Goal: Transaction & Acquisition: Obtain resource

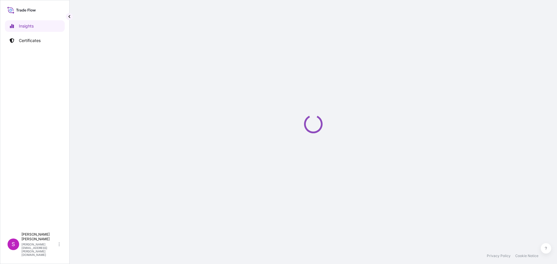
select select "2025"
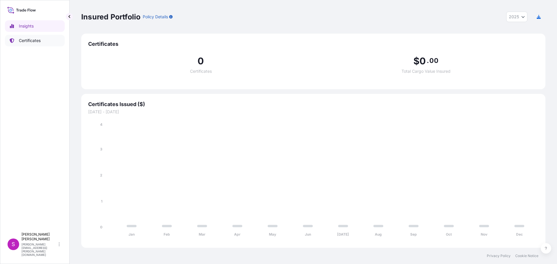
click at [38, 38] on p "Certificates" at bounding box center [30, 41] width 22 height 6
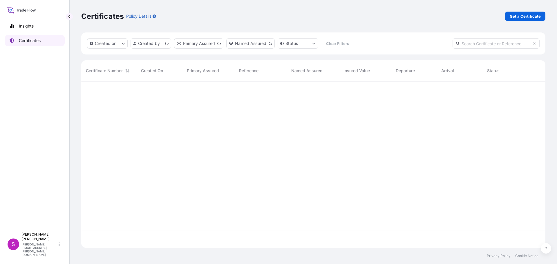
scroll to position [166, 460]
click at [532, 16] on p "Get a Certificate" at bounding box center [525, 16] width 31 height 6
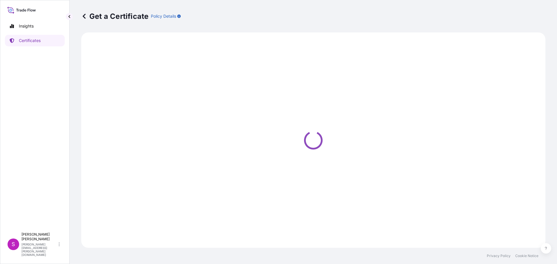
select select "Sea"
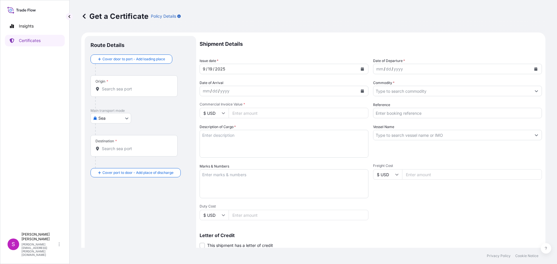
click at [415, 67] on div "mm / dd / yyyy" at bounding box center [452, 69] width 158 height 10
click at [534, 68] on icon "Calendar" at bounding box center [535, 68] width 3 height 3
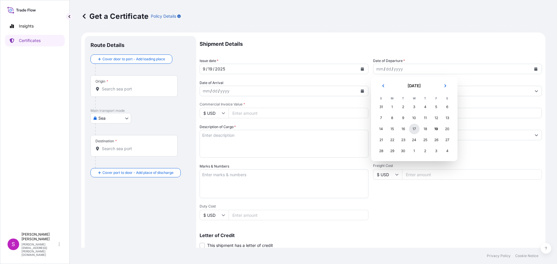
click at [414, 130] on div "17" at bounding box center [414, 129] width 10 height 10
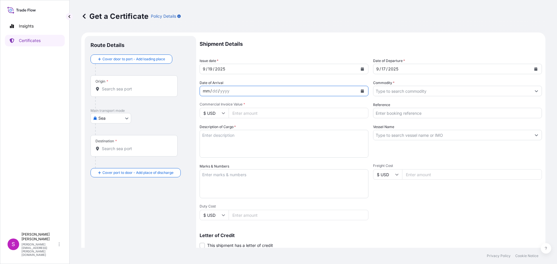
click at [232, 89] on div "mm / dd / yyyy" at bounding box center [279, 91] width 158 height 10
click at [361, 91] on icon "Calendar" at bounding box center [362, 90] width 3 height 3
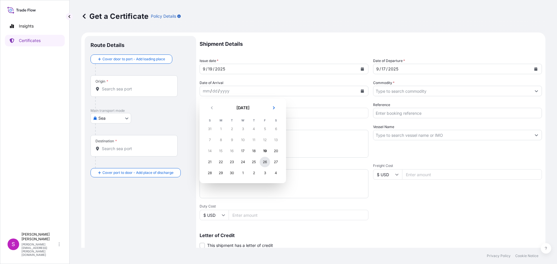
click at [265, 162] on div "26" at bounding box center [265, 162] width 10 height 10
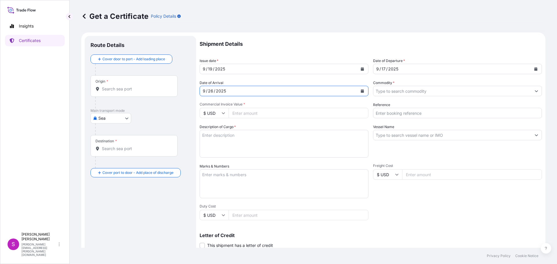
click at [392, 91] on input "Commodity *" at bounding box center [452, 91] width 158 height 10
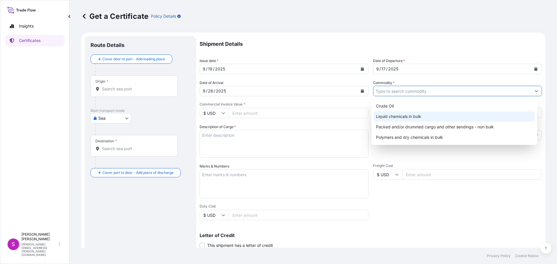
click at [413, 119] on div "Liquid chemicals in bulk" at bounding box center [455, 116] width 162 height 10
type input "Liquid chemicals in bulk"
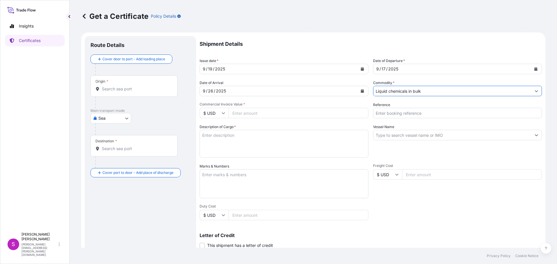
drag, startPoint x: 225, startPoint y: 114, endPoint x: 220, endPoint y: 116, distance: 5.1
click at [224, 115] on div "$ USD" at bounding box center [214, 113] width 29 height 10
drag, startPoint x: 212, startPoint y: 129, endPoint x: 220, endPoint y: 125, distance: 9.1
click at [212, 129] on div "€ EUR" at bounding box center [214, 129] width 24 height 11
type input "€ EUR"
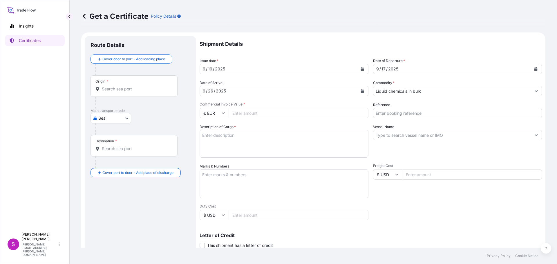
click at [238, 112] on input "Commercial Invoice Value *" at bounding box center [299, 113] width 140 height 10
type input "34615.56"
click at [416, 112] on input "Reference" at bounding box center [457, 113] width 169 height 10
type input "1625205938"
drag, startPoint x: 214, startPoint y: 139, endPoint x: 220, endPoint y: 136, distance: 7.7
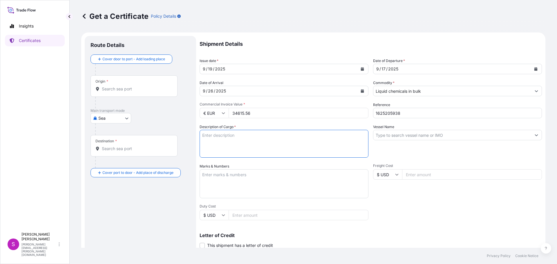
click at [220, 136] on textarea "Description of Cargo *" at bounding box center [284, 144] width 169 height 28
type textarea "polypropylene"
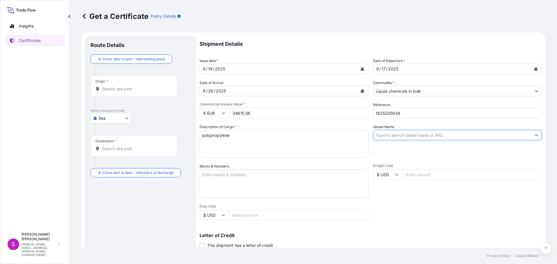
click at [389, 133] on input "Vessel Name" at bounding box center [452, 135] width 158 height 10
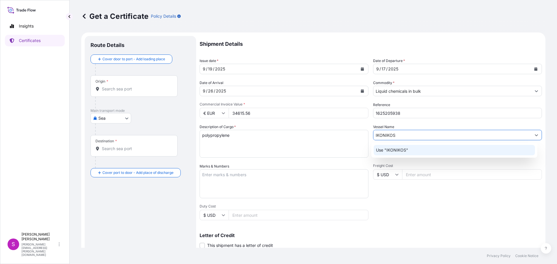
drag, startPoint x: 387, startPoint y: 135, endPoint x: 328, endPoint y: 131, distance: 59.0
click at [330, 132] on div "Shipment Details Issue date * [DATE] Date of Departure * [DATE] Date of Arrival…" at bounding box center [371, 174] width 342 height 276
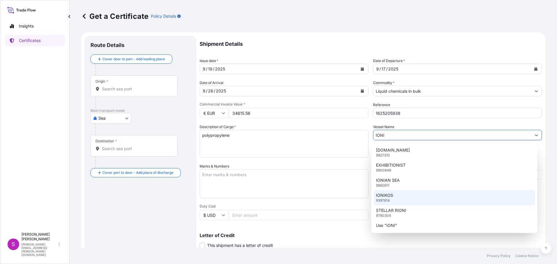
click at [379, 192] on div "IONIKOS 9397614" at bounding box center [455, 197] width 162 height 15
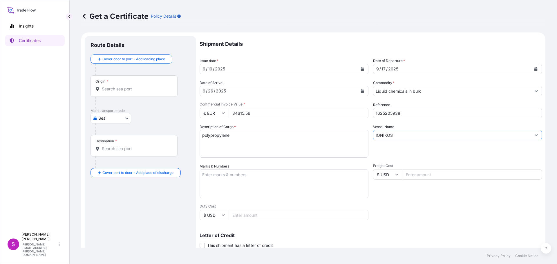
type input "IONIKOS"
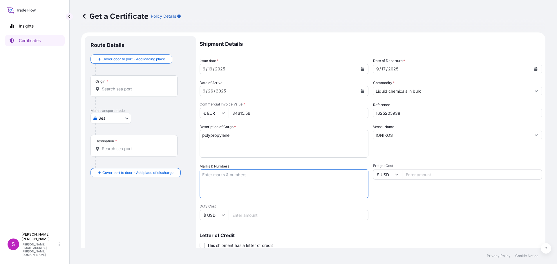
click at [211, 180] on textarea "Marks & Numbers" at bounding box center [284, 183] width 169 height 29
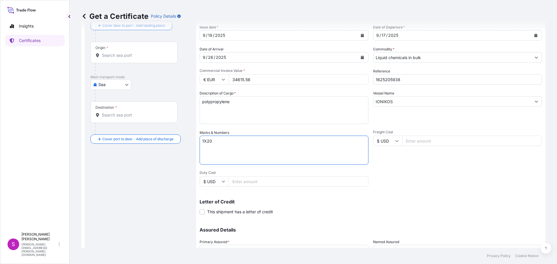
scroll to position [84, 0]
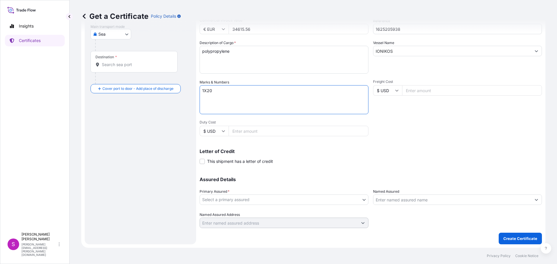
type textarea "1X20"
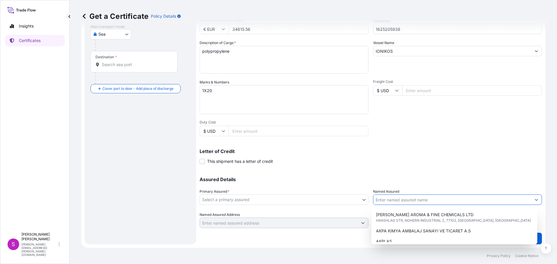
click at [407, 202] on input "Named Assured" at bounding box center [452, 200] width 158 height 10
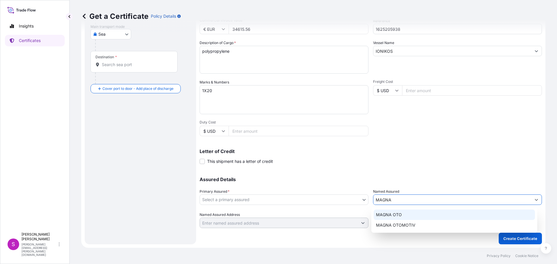
click at [395, 217] on span "MAGNA OTO" at bounding box center [389, 215] width 26 height 6
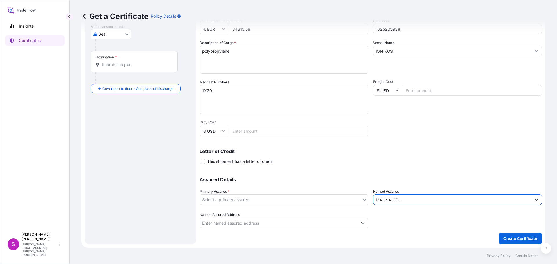
type input "MAGNA OTO"
click at [270, 200] on body "8 options available. 4 options available. 1 option available. 0 options availab…" at bounding box center [278, 132] width 557 height 264
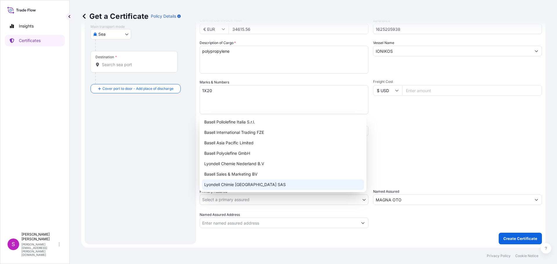
click at [219, 178] on div "Basell Sales & Marketing BV" at bounding box center [283, 174] width 162 height 10
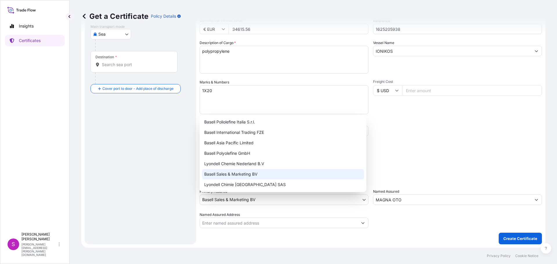
select select "32164"
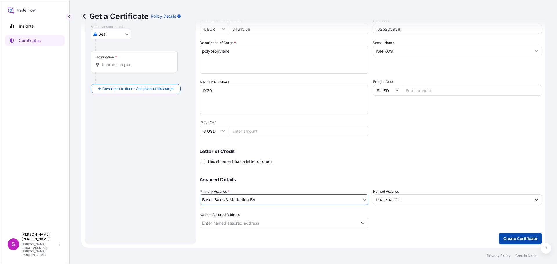
click at [512, 240] on p "Create Certificate" at bounding box center [520, 239] width 34 height 6
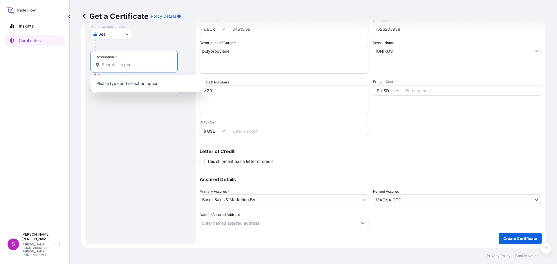
click at [120, 66] on input "Destination * Please select a destination" at bounding box center [136, 65] width 68 height 6
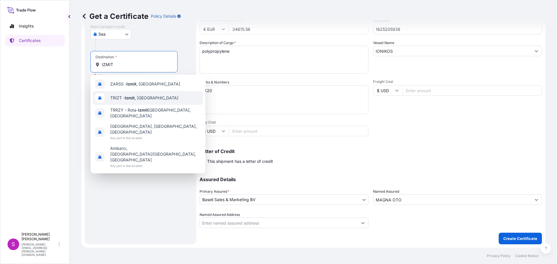
click at [118, 98] on span "TRIZT - [GEOGRAPHIC_DATA] , [GEOGRAPHIC_DATA]" at bounding box center [144, 98] width 68 height 6
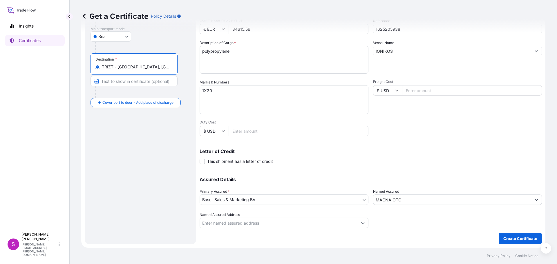
type input "TRIZT - [GEOGRAPHIC_DATA], [GEOGRAPHIC_DATA]"
click at [506, 238] on button "Create Certificate" at bounding box center [520, 239] width 43 height 12
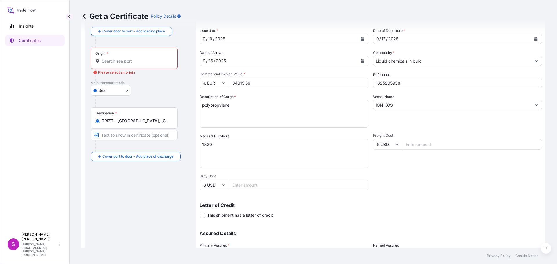
scroll to position [0, 0]
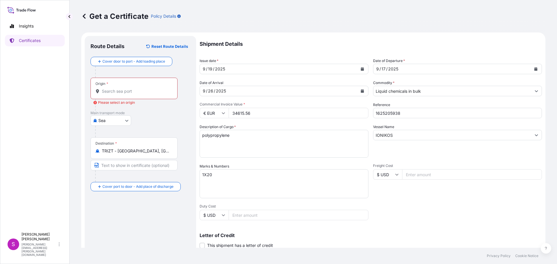
click at [97, 91] on icon at bounding box center [97, 91] width 4 height 4
click at [102, 91] on input "Origin * Please select an origin" at bounding box center [136, 91] width 68 height 6
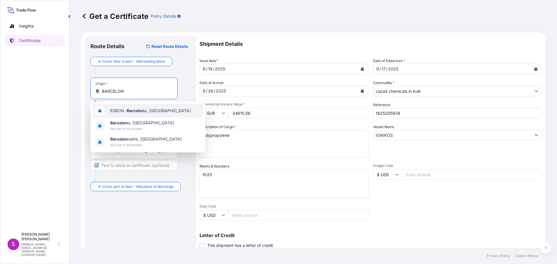
click at [121, 110] on span "ESBCN - Barcelon a, [GEOGRAPHIC_DATA]" at bounding box center [150, 111] width 80 height 6
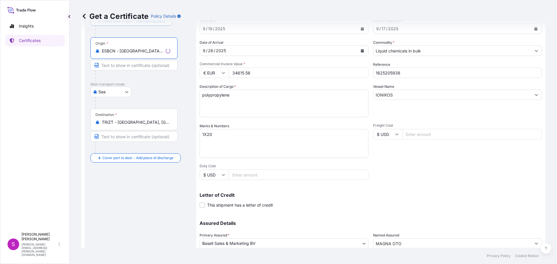
scroll to position [84, 0]
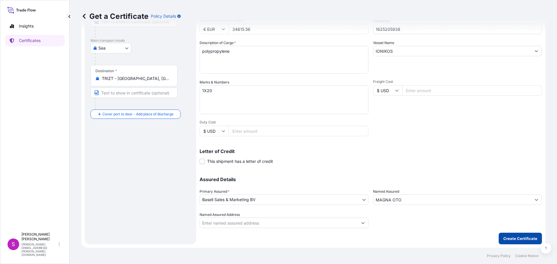
type input "ESBCN - [GEOGRAPHIC_DATA], [GEOGRAPHIC_DATA]"
click at [524, 238] on p "Create Certificate" at bounding box center [520, 239] width 34 height 6
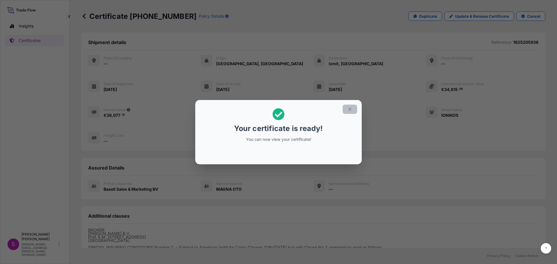
click at [348, 109] on icon "button" at bounding box center [349, 109] width 5 height 5
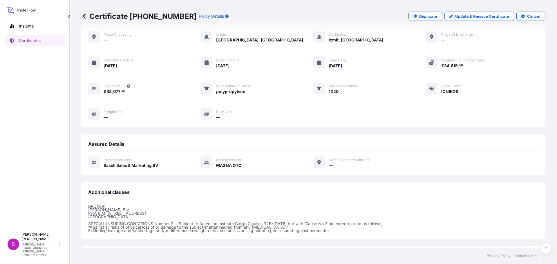
scroll to position [77, 0]
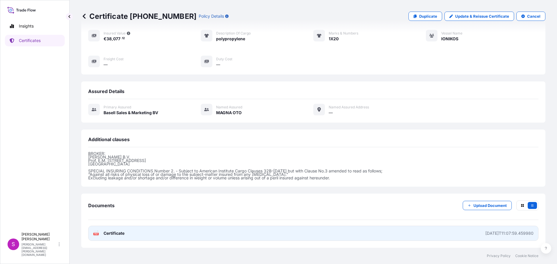
click at [96, 233] on text "PDF" at bounding box center [96, 234] width 4 height 2
